Goal: Task Accomplishment & Management: Use online tool/utility

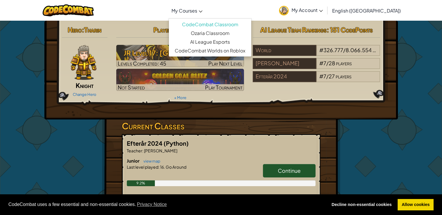
drag, startPoint x: 220, startPoint y: 12, endPoint x: 225, endPoint y: 11, distance: 5.0
click at [205, 11] on link "My Courses" at bounding box center [186, 11] width 37 height 16
click at [323, 11] on span "My Account" at bounding box center [306, 10] width 31 height 6
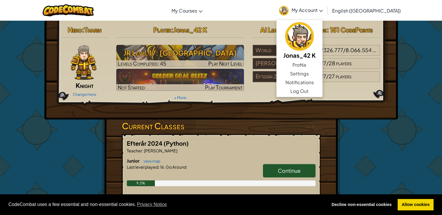
click at [323, 11] on span "My Account" at bounding box center [306, 10] width 31 height 6
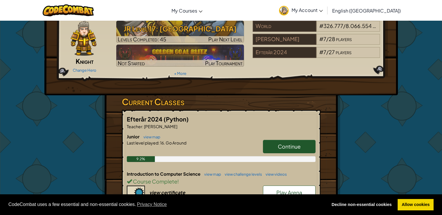
scroll to position [29, 0]
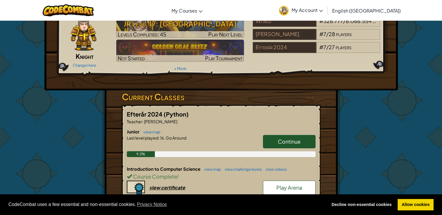
click at [287, 140] on span "Continue" at bounding box center [289, 141] width 23 height 7
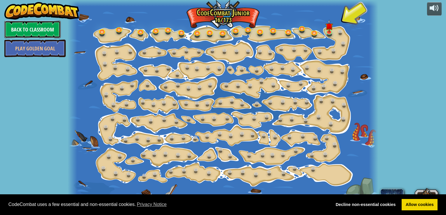
click at [37, 33] on link "Back to Classroom" at bounding box center [32, 30] width 56 height 18
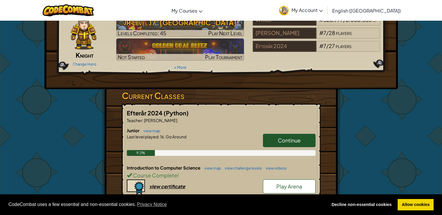
scroll to position [58, 0]
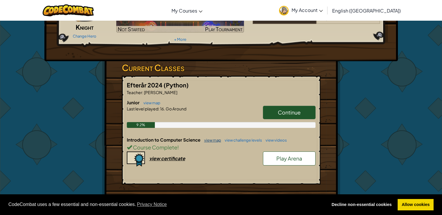
click at [212, 140] on link "view map" at bounding box center [211, 140] width 20 height 5
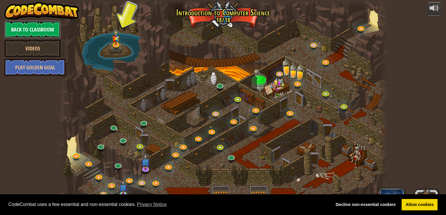
click at [39, 30] on link "Back to Classroom" at bounding box center [32, 30] width 56 height 18
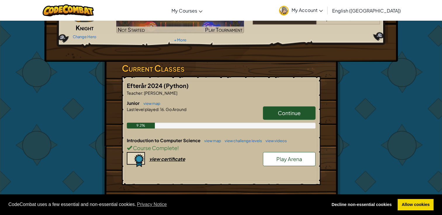
scroll to position [58, 0]
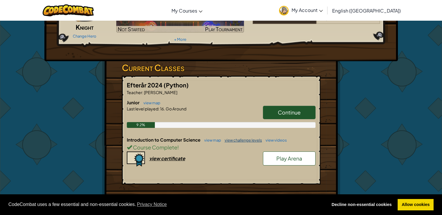
click at [244, 140] on link "view challenge levels" at bounding box center [242, 140] width 40 height 5
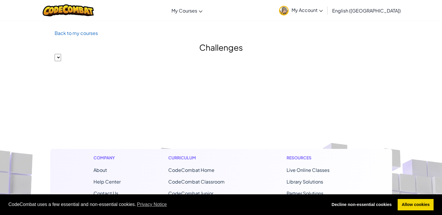
select select
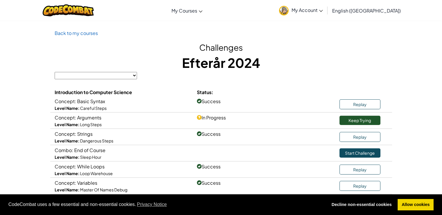
click at [123, 76] on select "Introduction to Computer Science" at bounding box center [96, 75] width 82 height 7
drag, startPoint x: 169, startPoint y: 84, endPoint x: 187, endPoint y: 84, distance: 17.5
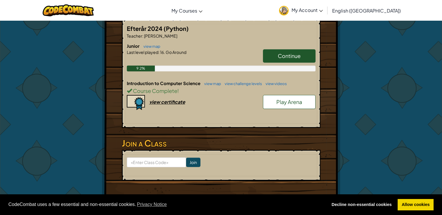
scroll to position [117, 0]
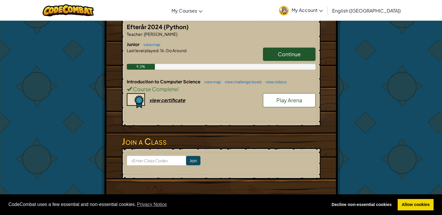
click at [276, 53] on link "Continue" at bounding box center [289, 54] width 53 height 13
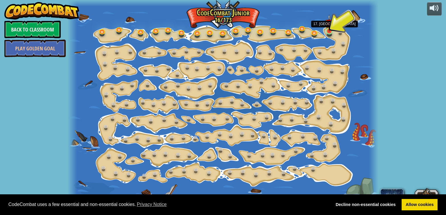
click at [329, 30] on img at bounding box center [330, 23] width 8 height 18
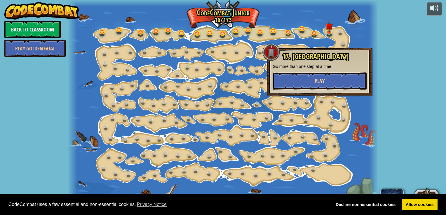
click at [308, 84] on button "Play" at bounding box center [320, 81] width 94 height 18
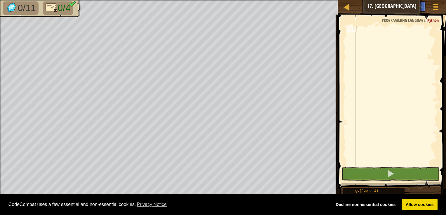
click at [370, 30] on div at bounding box center [396, 102] width 83 height 152
click at [433, 19] on span "Python" at bounding box center [432, 21] width 11 height 6
click at [430, 22] on span "Python" at bounding box center [432, 21] width 11 height 6
click at [406, 21] on span "Programming language" at bounding box center [404, 21] width 44 height 6
click at [437, 9] on span at bounding box center [436, 9] width 6 height 1
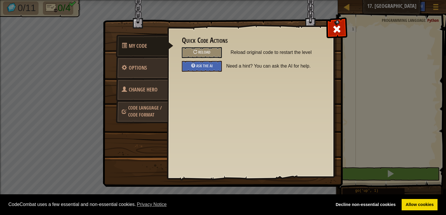
click at [148, 112] on span "Code Language / Code Format" at bounding box center [145, 111] width 34 height 13
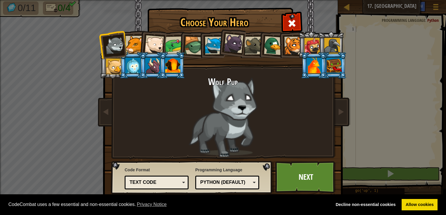
click at [206, 183] on div "Python (Default)" at bounding box center [225, 183] width 51 height 7
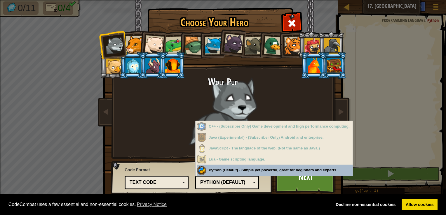
drag, startPoint x: 155, startPoint y: 183, endPoint x: 159, endPoint y: 184, distance: 3.9
click at [155, 184] on div "Text code" at bounding box center [155, 183] width 51 height 7
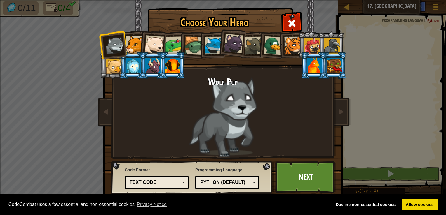
click at [366, 130] on div "Choose Your Hero 1255 Wolf Pup Cougar Polar Bear Cub Frog Turtle Blue Fox Panth…" at bounding box center [223, 107] width 446 height 215
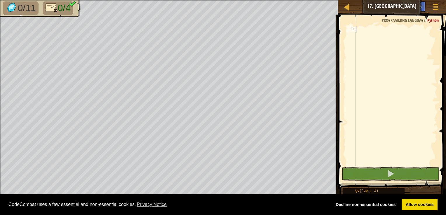
click at [378, 44] on div at bounding box center [396, 102] width 83 height 152
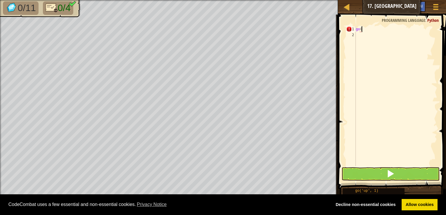
scroll to position [3, 0]
type textarea "go"
type textarea "go('right', 3)"
type textarea "go('up', 3)"
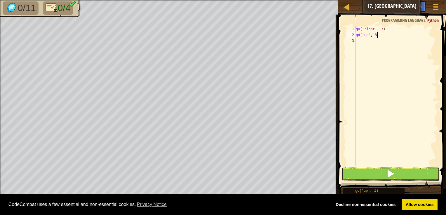
click at [393, 178] on span at bounding box center [391, 174] width 8 height 8
click at [363, 171] on button at bounding box center [391, 174] width 98 height 13
